Goal: Ask a question

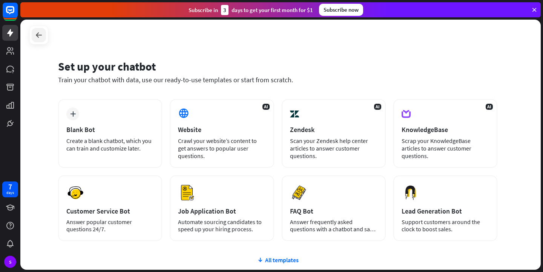
click at [38, 28] on div at bounding box center [39, 35] width 14 height 14
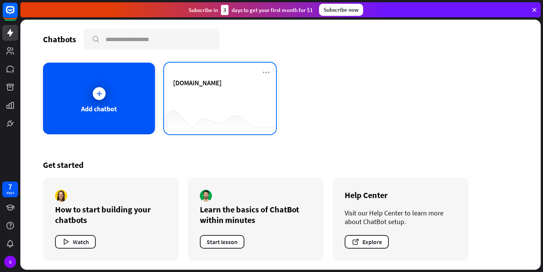
click at [200, 85] on span "[DOMAIN_NAME]" at bounding box center [197, 82] width 49 height 9
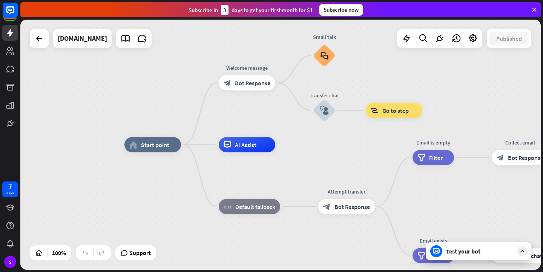
click at [495, 249] on div "Test your bot" at bounding box center [480, 251] width 68 height 8
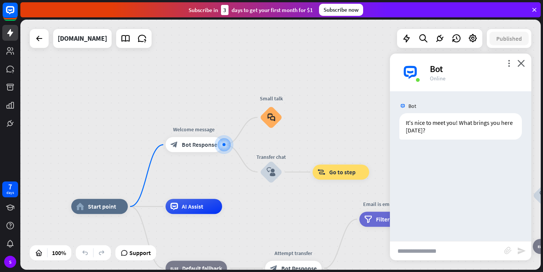
click at [381, 83] on div "home_2 Start point Welcome message block_bot_response Bot Response Small talk b…" at bounding box center [280, 145] width 520 height 250
click at [522, 66] on icon "close" at bounding box center [521, 63] width 8 height 7
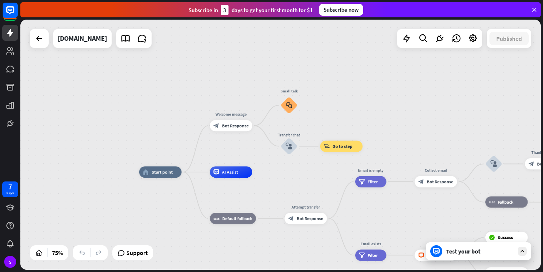
drag, startPoint x: 129, startPoint y: 106, endPoint x: 136, endPoint y: 69, distance: 37.2
click at [136, 69] on div "home_2 Start point Welcome message block_bot_response Bot Response Small talk b…" at bounding box center [280, 145] width 520 height 250
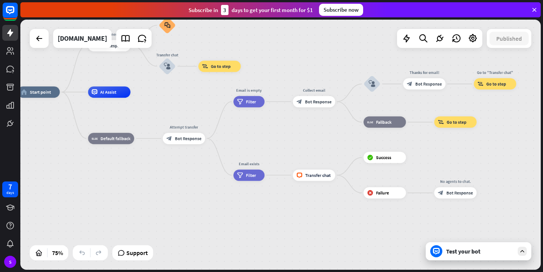
drag, startPoint x: 414, startPoint y: 149, endPoint x: 296, endPoint y: 62, distance: 146.8
click at [296, 62] on div "home_2 Start point Welcome message block_bot_response Bot Response Small talk b…" at bounding box center [280, 145] width 520 height 250
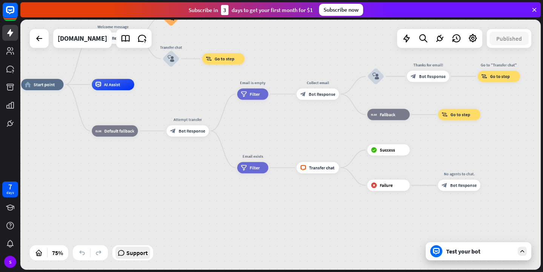
click at [139, 257] on span "Support" at bounding box center [136, 252] width 21 height 12
click at [11, 12] on rect at bounding box center [10, 10] width 17 height 17
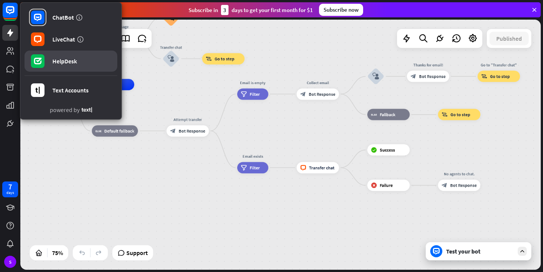
click at [47, 63] on link "HelpDesk" at bounding box center [70, 61] width 93 height 21
